Goal: Information Seeking & Learning: Learn about a topic

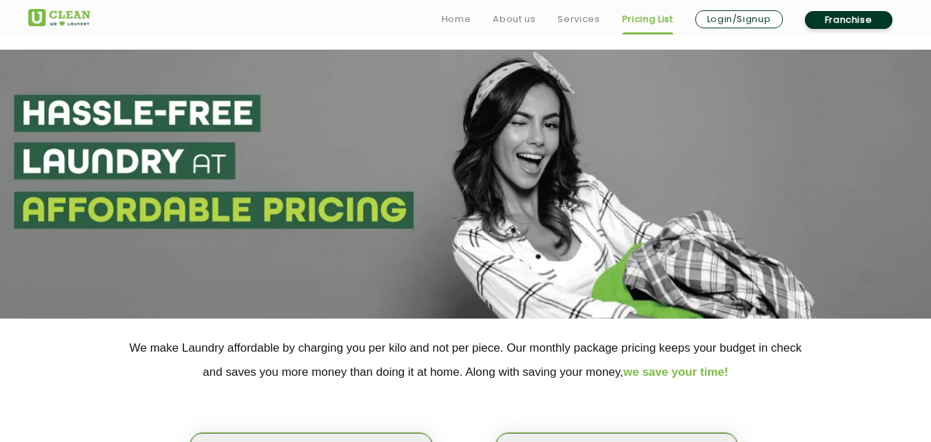
scroll to position [367, 0]
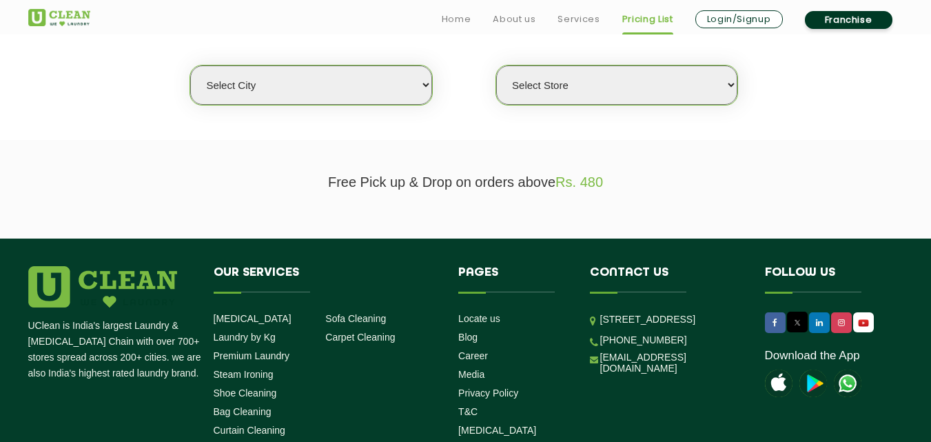
click at [392, 95] on select "Select city [GEOGRAPHIC_DATA] [GEOGRAPHIC_DATA] [GEOGRAPHIC_DATA] [GEOGRAPHIC_D…" at bounding box center [310, 84] width 241 height 39
select select "18"
click at [190, 65] on select "Select city [GEOGRAPHIC_DATA] [GEOGRAPHIC_DATA] [GEOGRAPHIC_DATA] [GEOGRAPHIC_D…" at bounding box center [310, 84] width 241 height 39
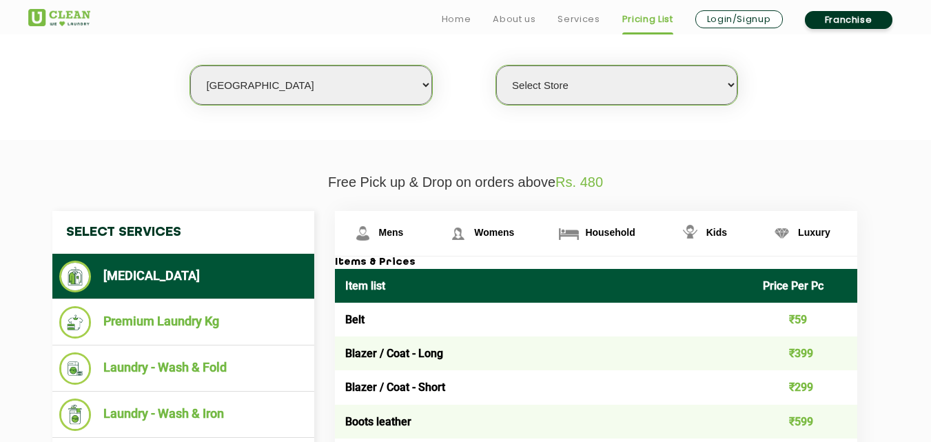
click at [640, 88] on select "Select Store [GEOGRAPHIC_DATA] [GEOGRAPHIC_DATA] [PERSON_NAME][GEOGRAPHIC_DATA]…" at bounding box center [616, 84] width 241 height 39
select select "48"
click at [496, 65] on select "Select Store [GEOGRAPHIC_DATA] [GEOGRAPHIC_DATA] [PERSON_NAME][GEOGRAPHIC_DATA]…" at bounding box center [616, 84] width 241 height 39
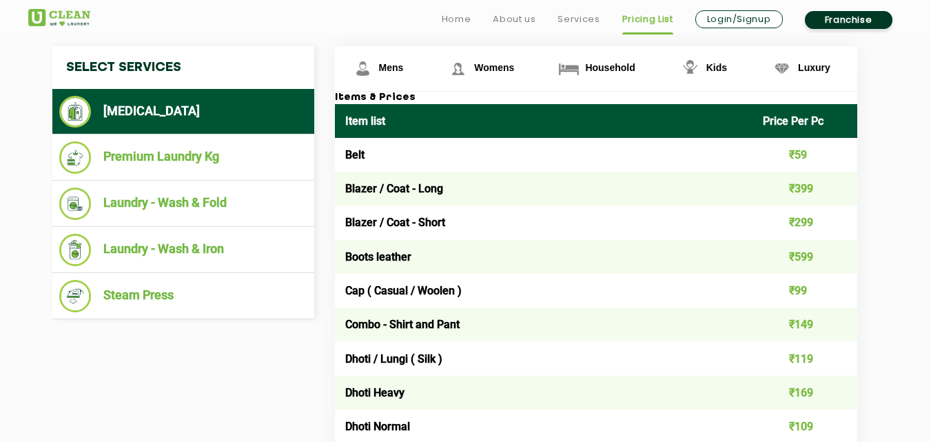
scroll to position [551, 0]
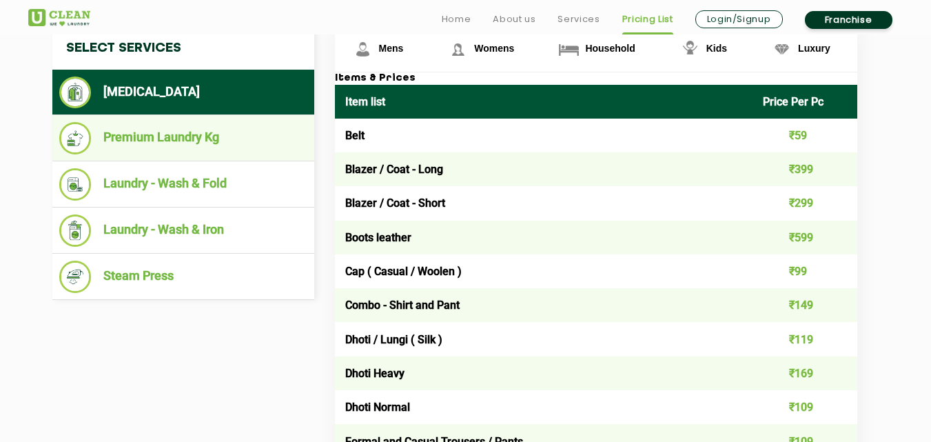
click at [172, 138] on li "Premium Laundry Kg" at bounding box center [183, 138] width 248 height 32
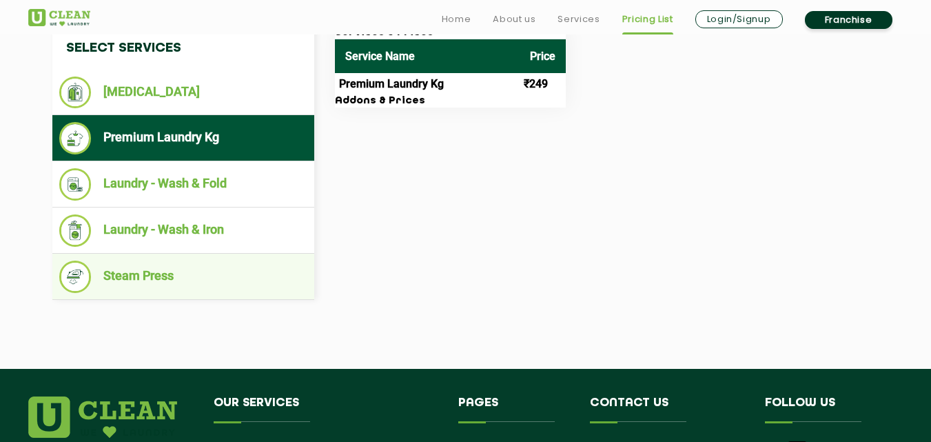
click at [147, 276] on li "Steam Press" at bounding box center [183, 276] width 248 height 32
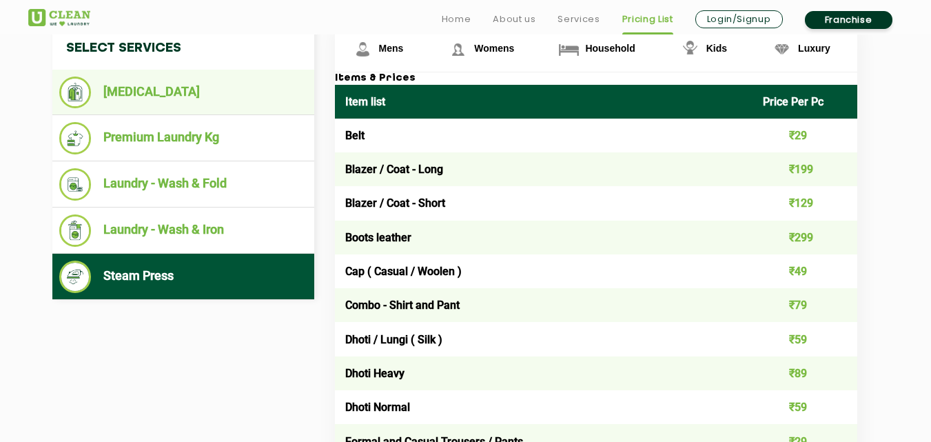
click at [139, 90] on li "[MEDICAL_DATA]" at bounding box center [183, 92] width 248 height 32
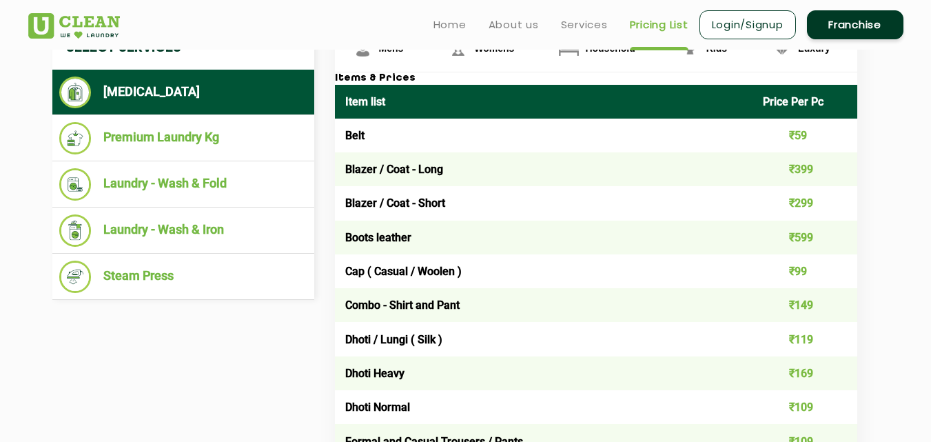
scroll to position [367, 0]
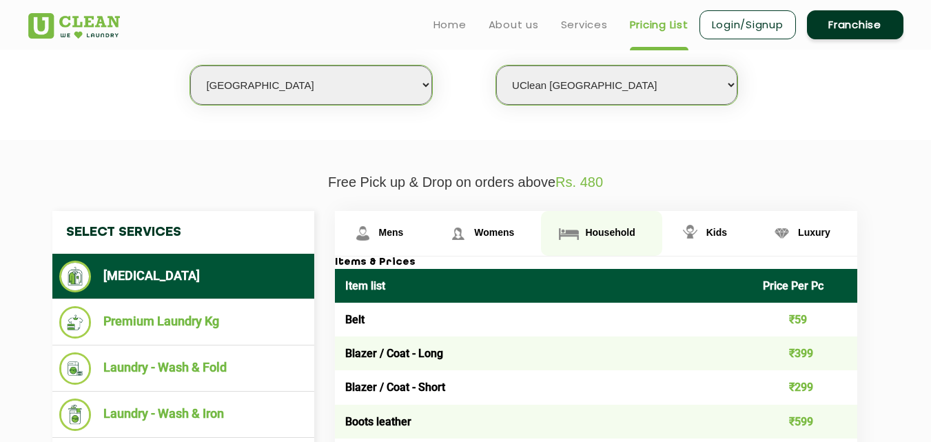
click at [613, 228] on span "Household" at bounding box center [610, 232] width 50 height 11
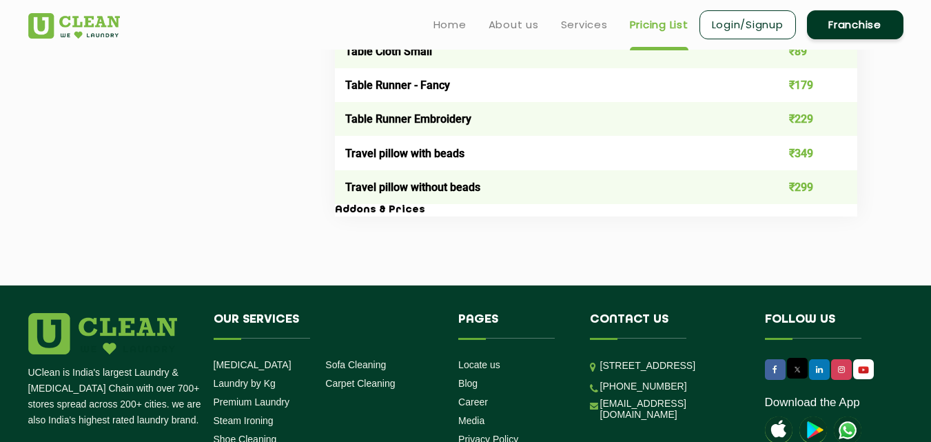
scroll to position [2205, 0]
